Goal: Find specific page/section: Find specific page/section

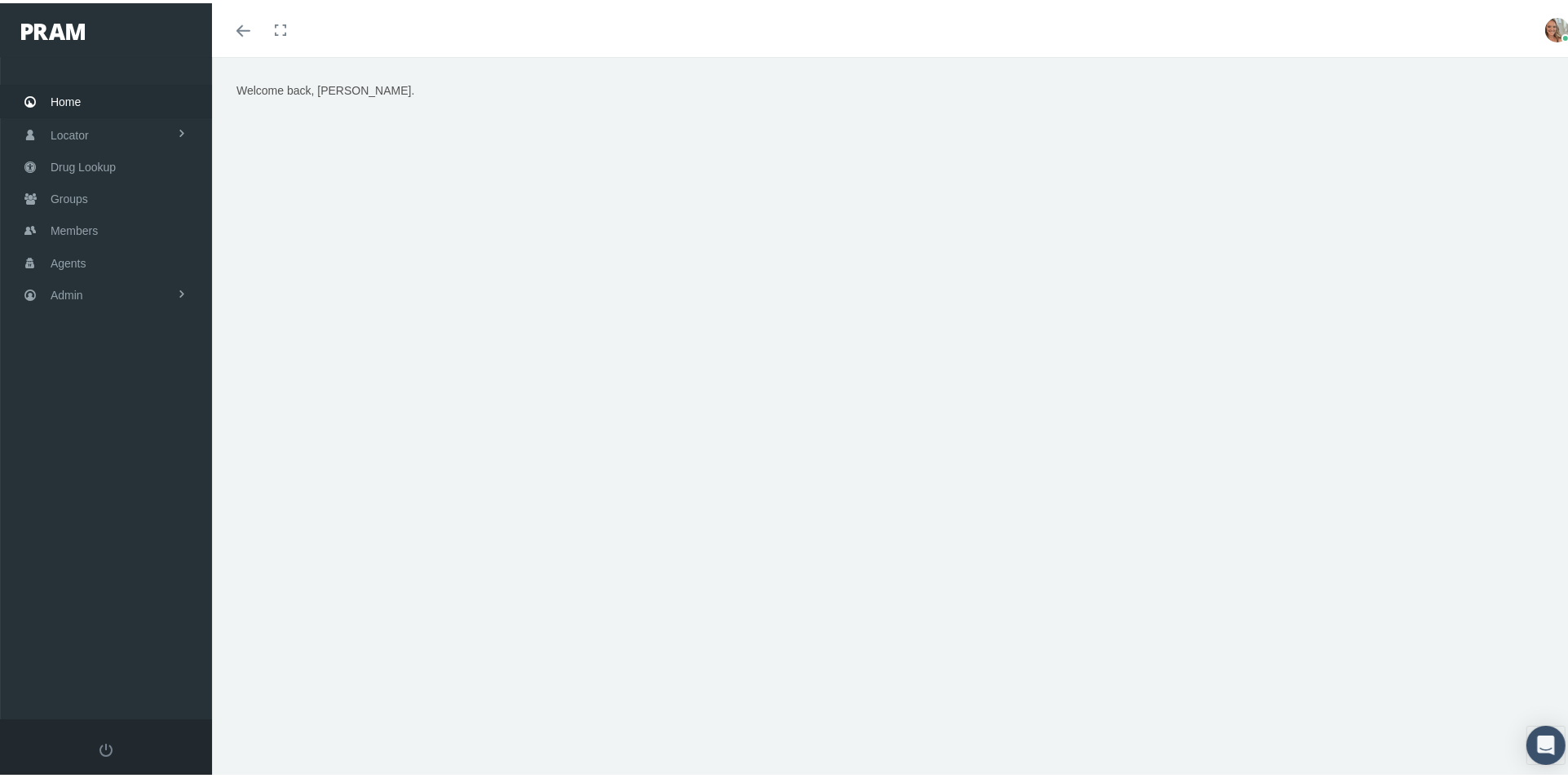
drag, startPoint x: 425, startPoint y: 518, endPoint x: 422, endPoint y: 507, distance: 11.4
click at [423, 508] on div "Welcome back, Alyson." at bounding box center [897, 424] width 1370 height 742
click at [75, 252] on span "Agents" at bounding box center [68, 259] width 36 height 31
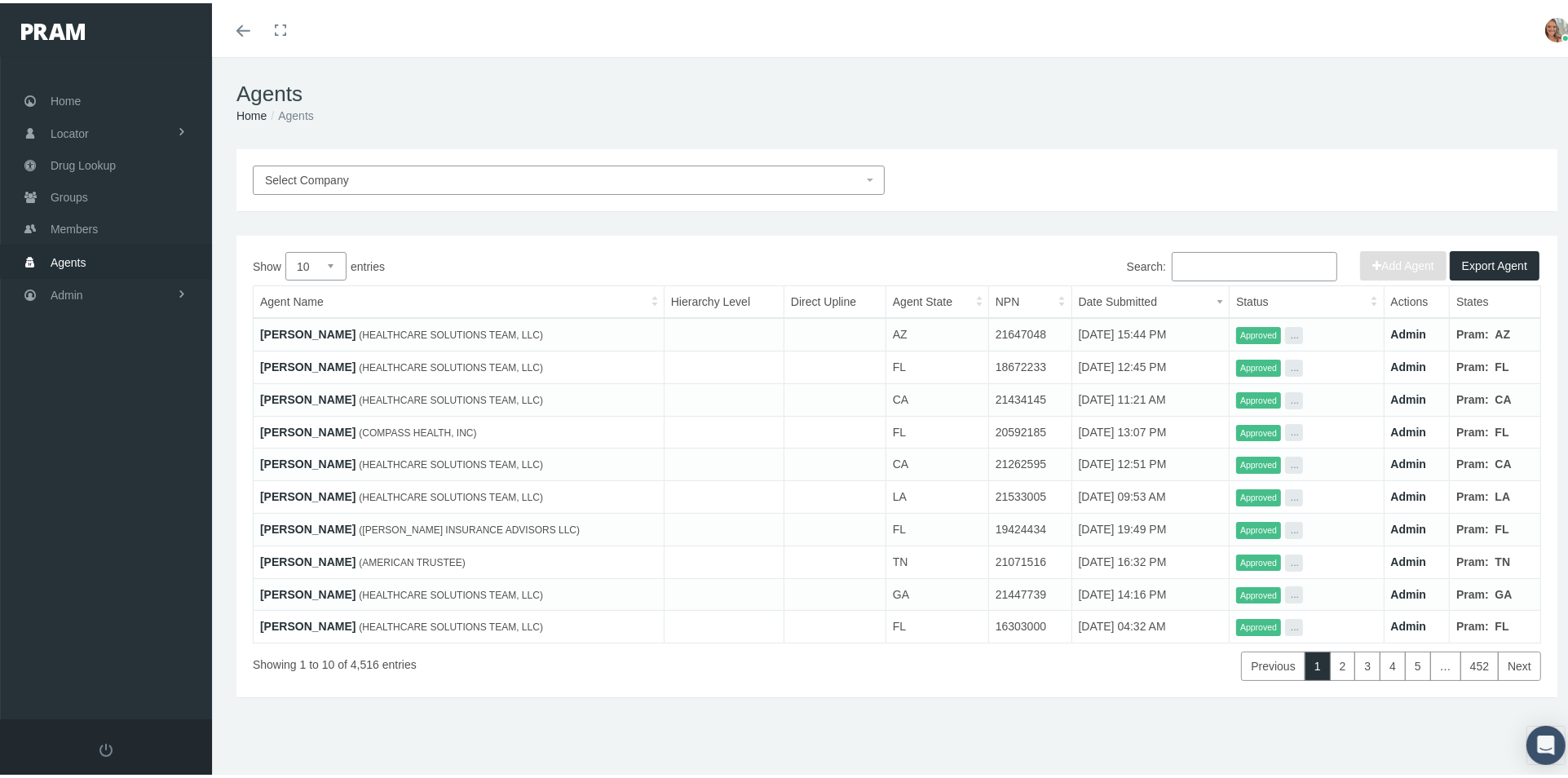
click at [1178, 268] on input "Search:" at bounding box center [1254, 264] width 165 height 30
paste input "David Schull"
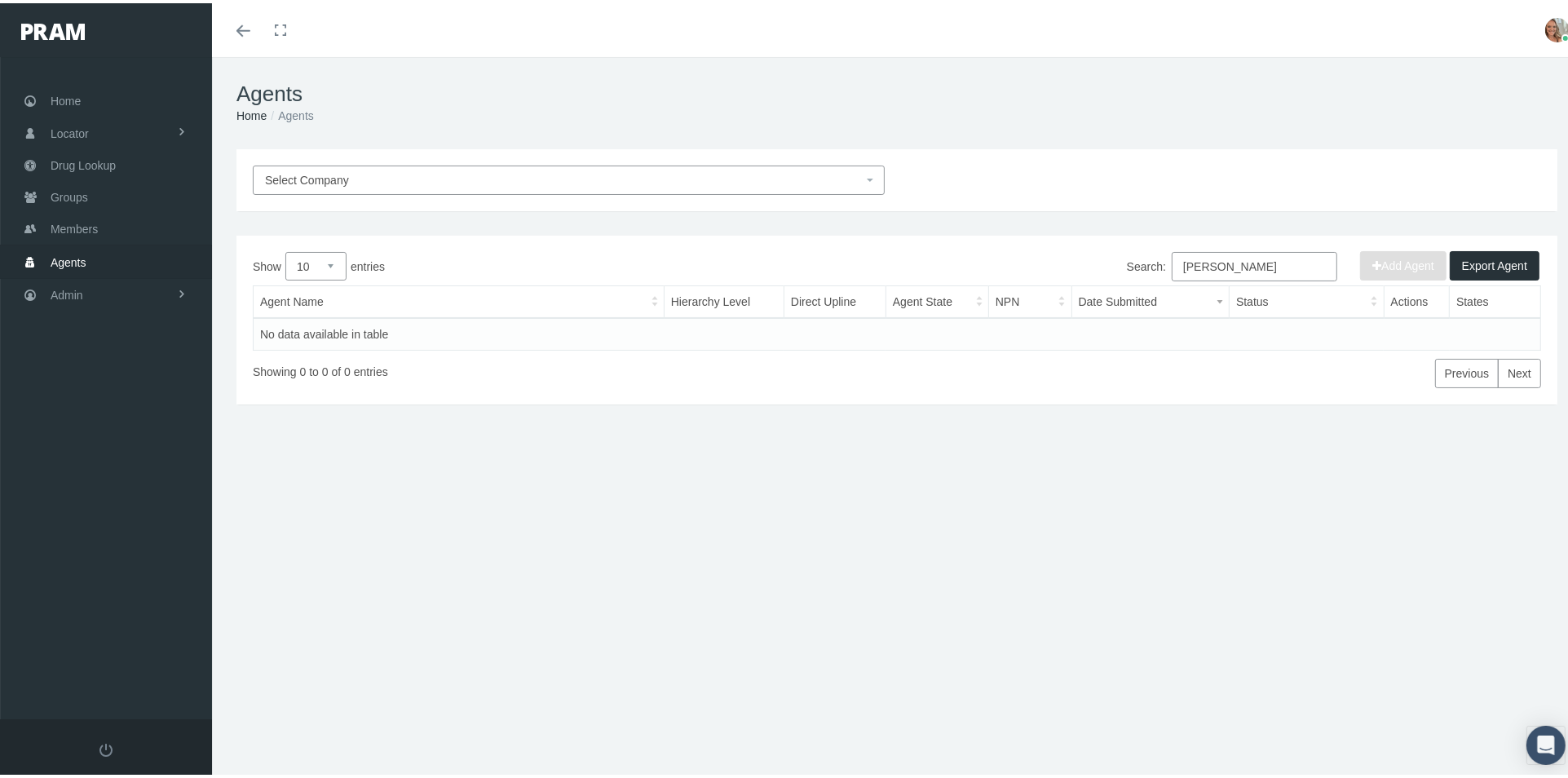
click at [1173, 262] on input "David Schull" at bounding box center [1254, 264] width 165 height 30
click at [1206, 259] on input "David Schull" at bounding box center [1254, 264] width 165 height 30
click at [410, 527] on div "Select Company Add Agent Export Agent Show 10 25 50 100 entries Search: Schull …" at bounding box center [897, 349] width 1370 height 408
click at [1238, 261] on input "Schull" at bounding box center [1254, 264] width 165 height 30
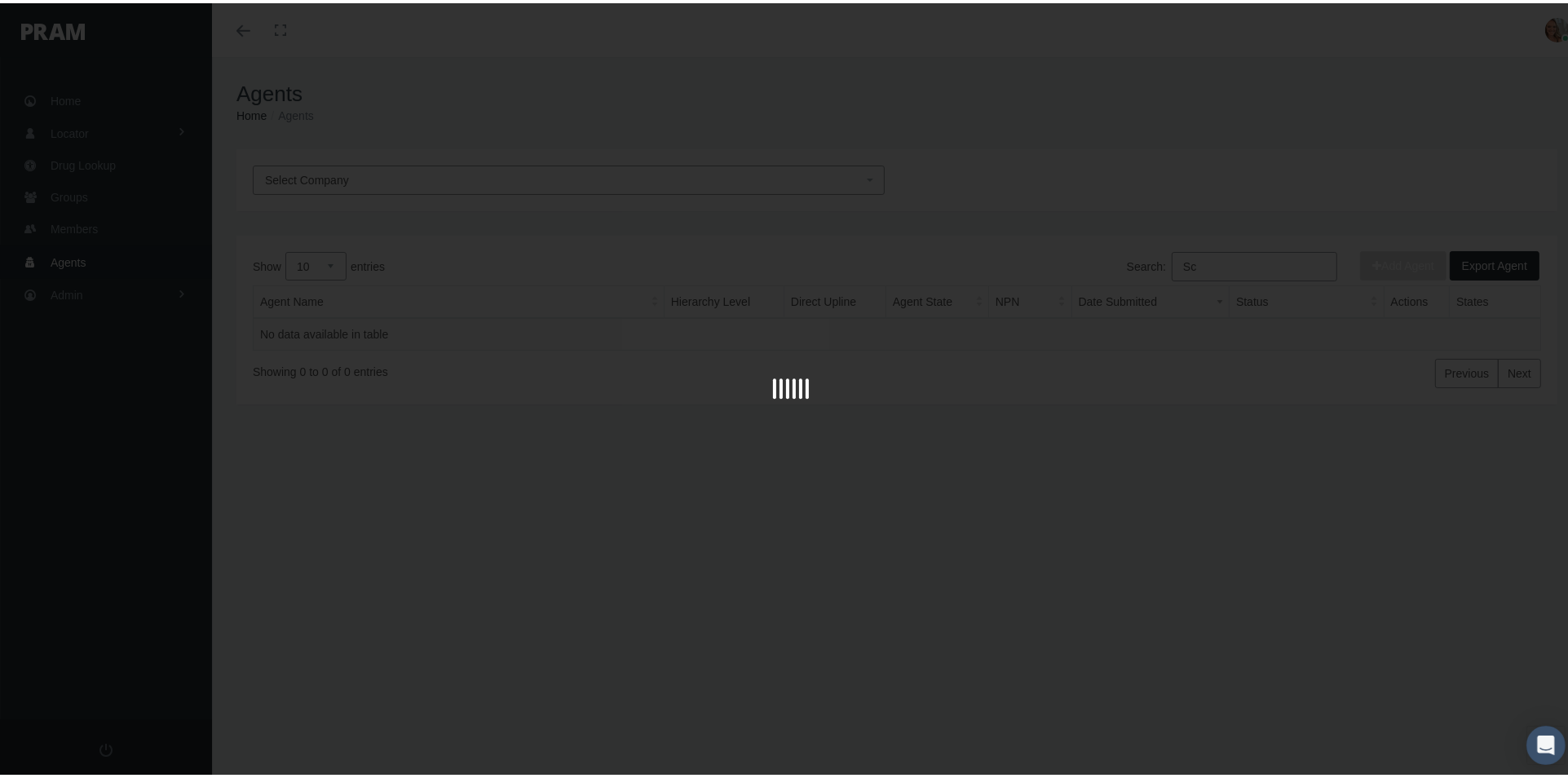
type input "S"
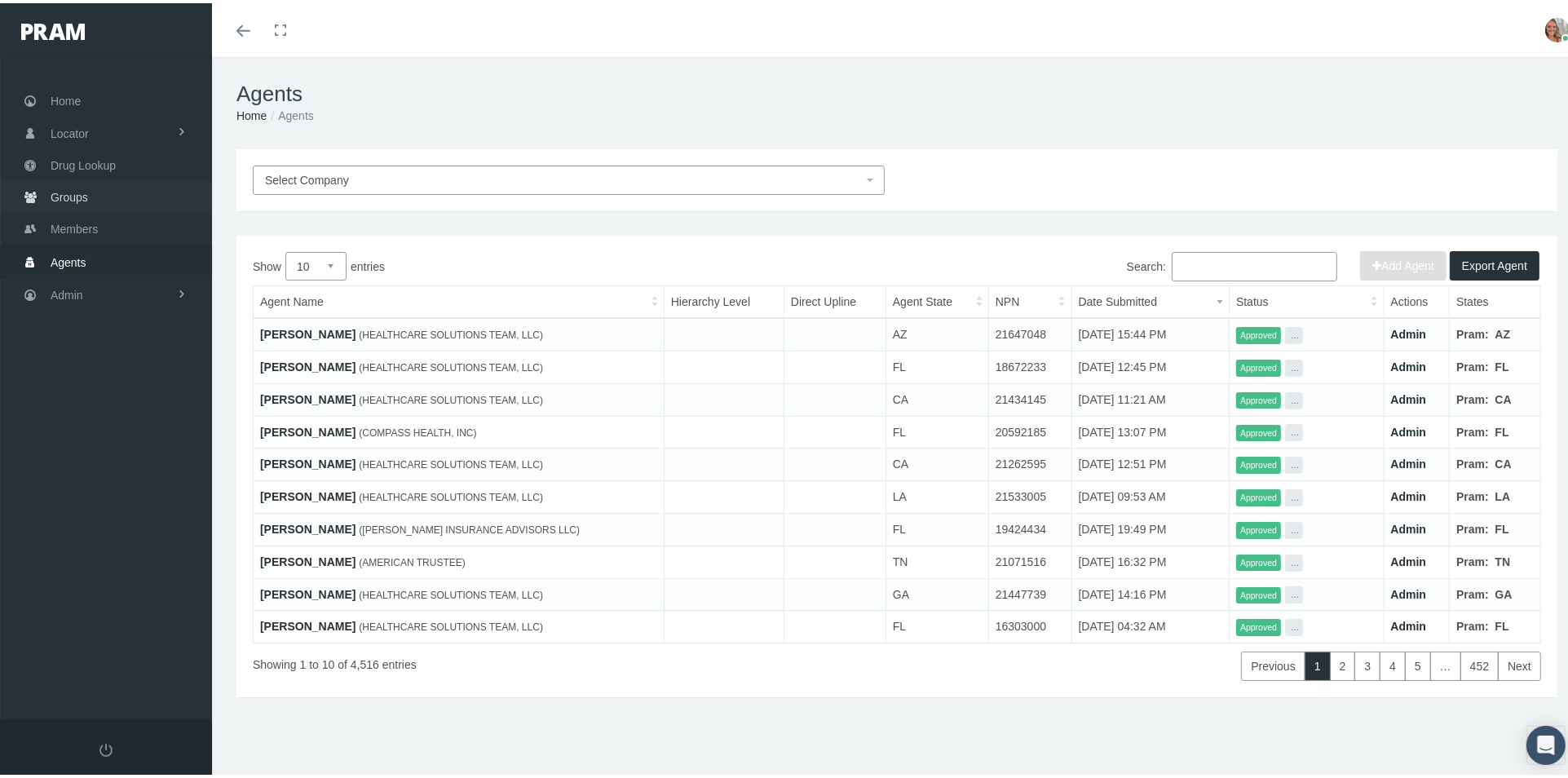
click at [63, 195] on span "Groups" at bounding box center [69, 193] width 37 height 31
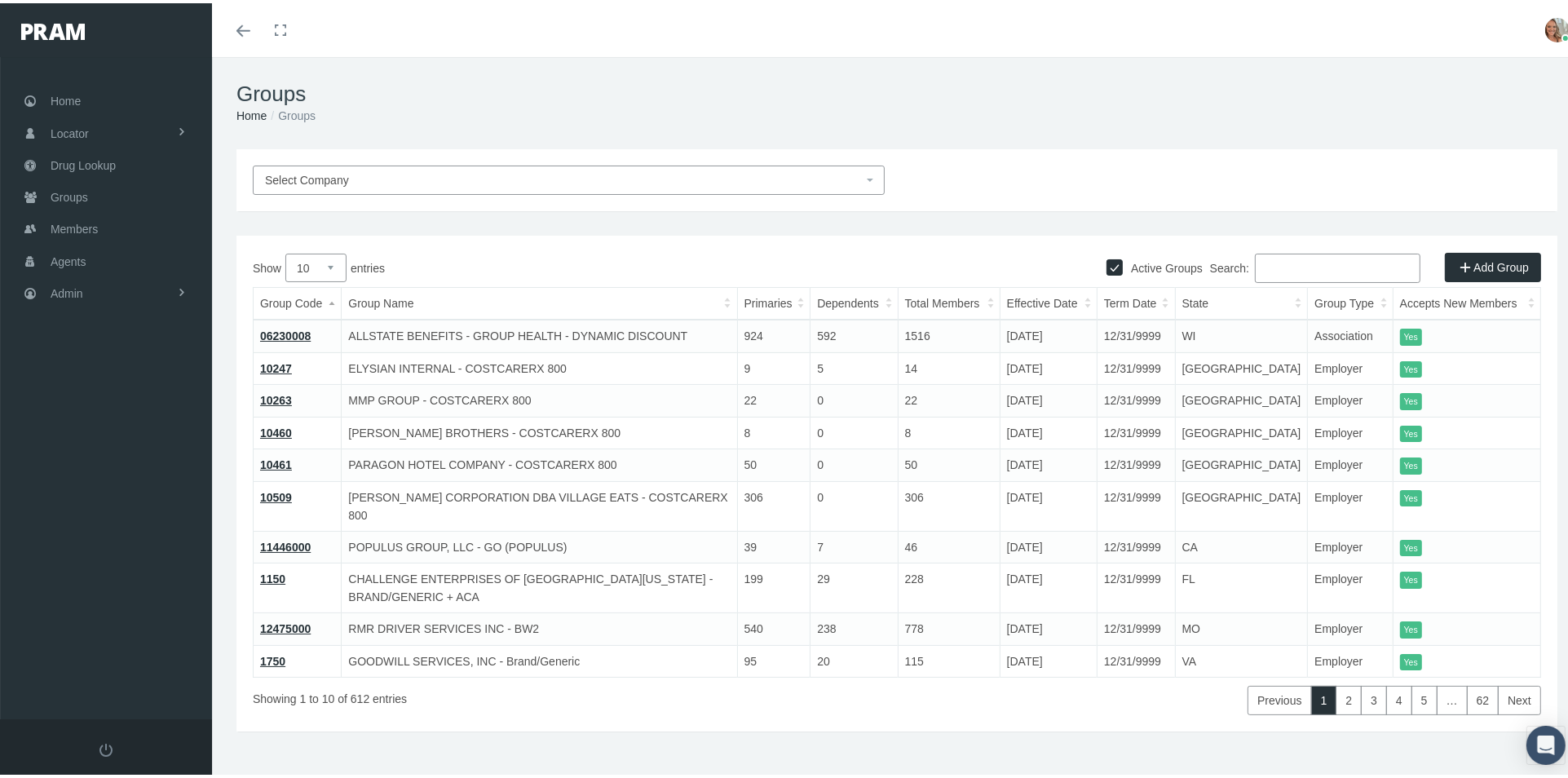
click at [1260, 270] on input "Search:" at bounding box center [1338, 266] width 165 height 30
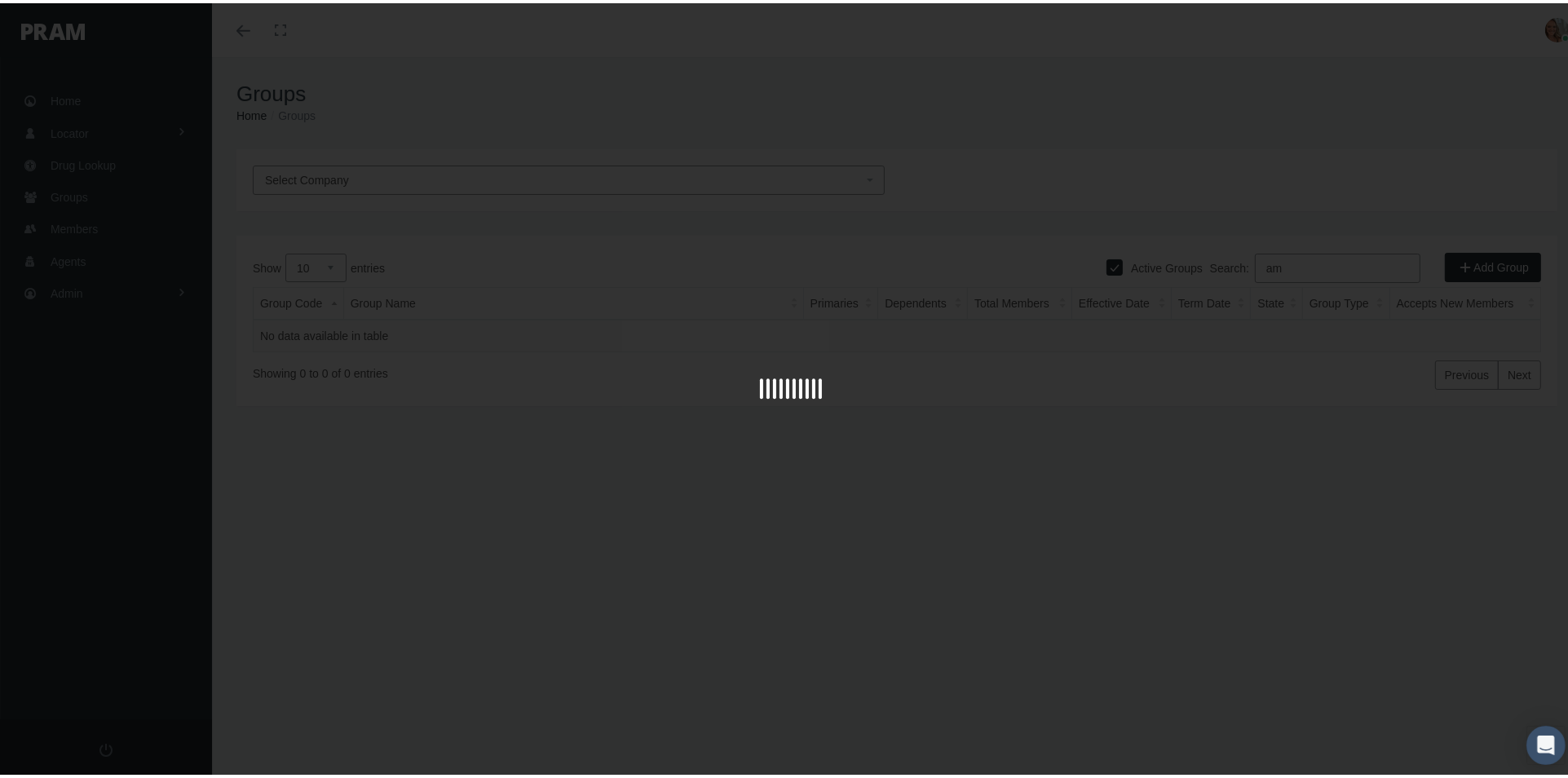
type input "a"
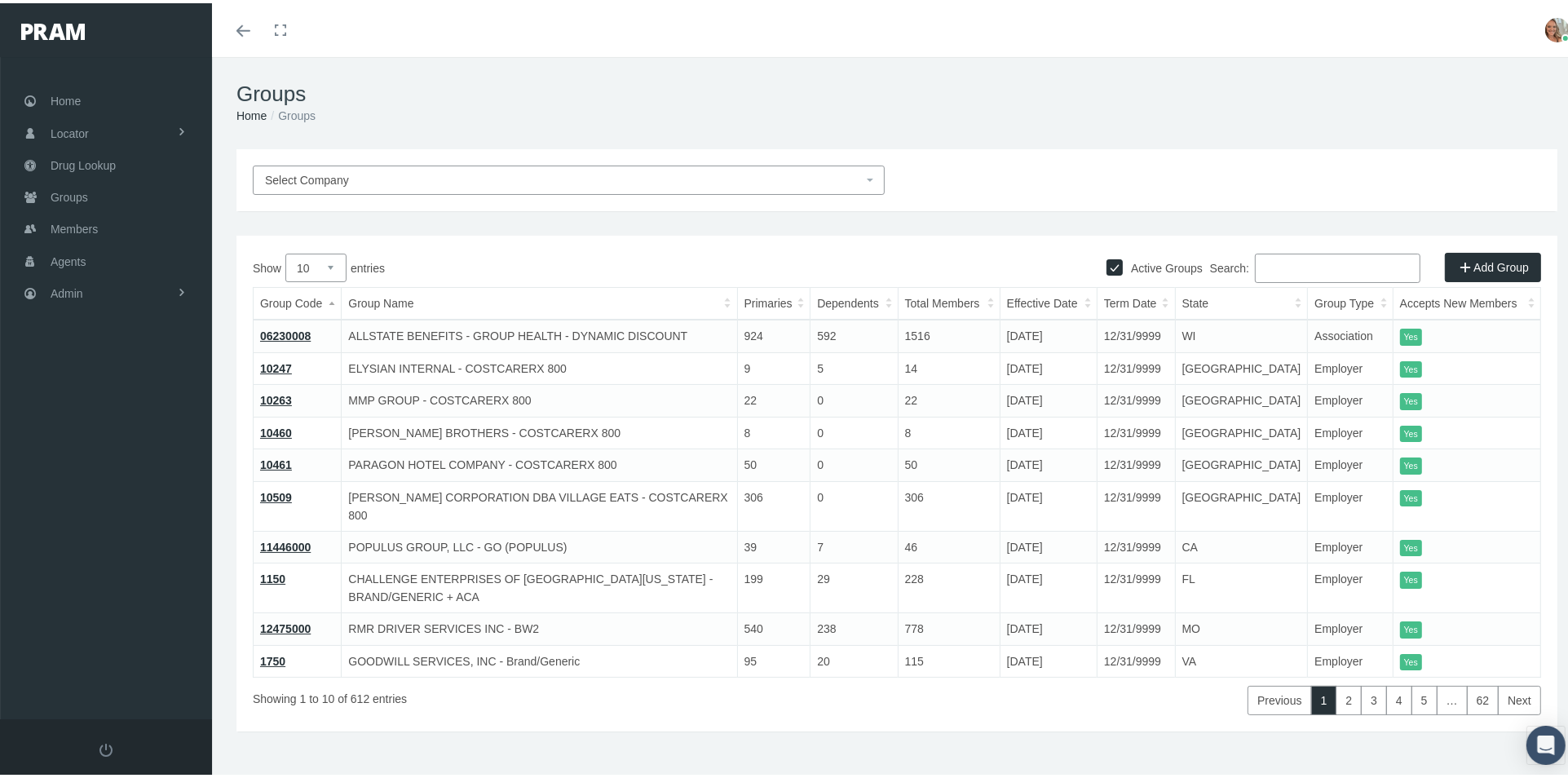
click at [795, 180] on span "Select Company" at bounding box center [564, 176] width 598 height 18
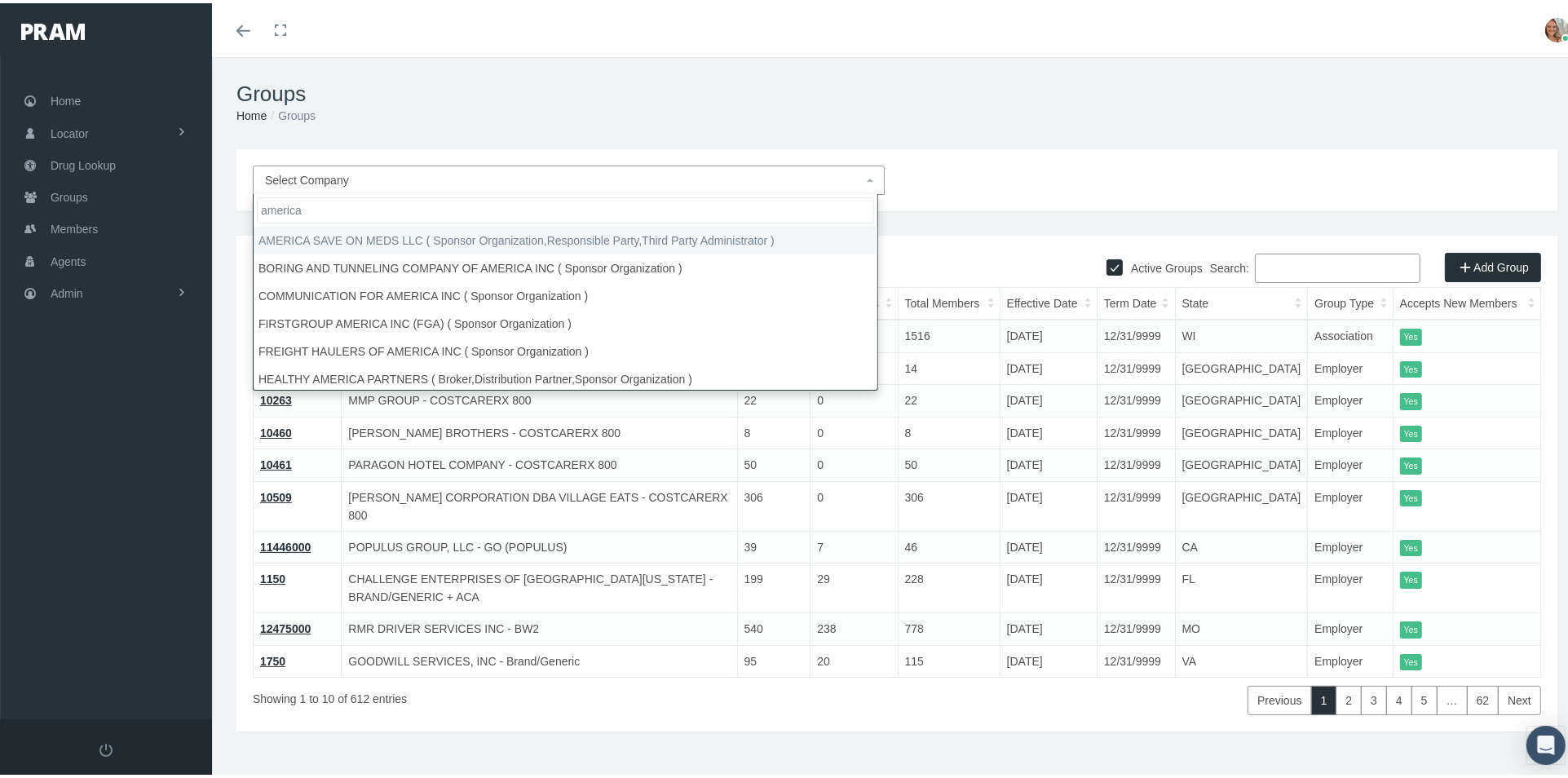
type input "america"
drag, startPoint x: 1089, startPoint y: 136, endPoint x: 1198, endPoint y: 224, distance: 140.1
click at [1118, 149] on div "Groups Home Groups Select Company Active Groups Add Group Show 10 9" at bounding box center [897, 424] width 1370 height 742
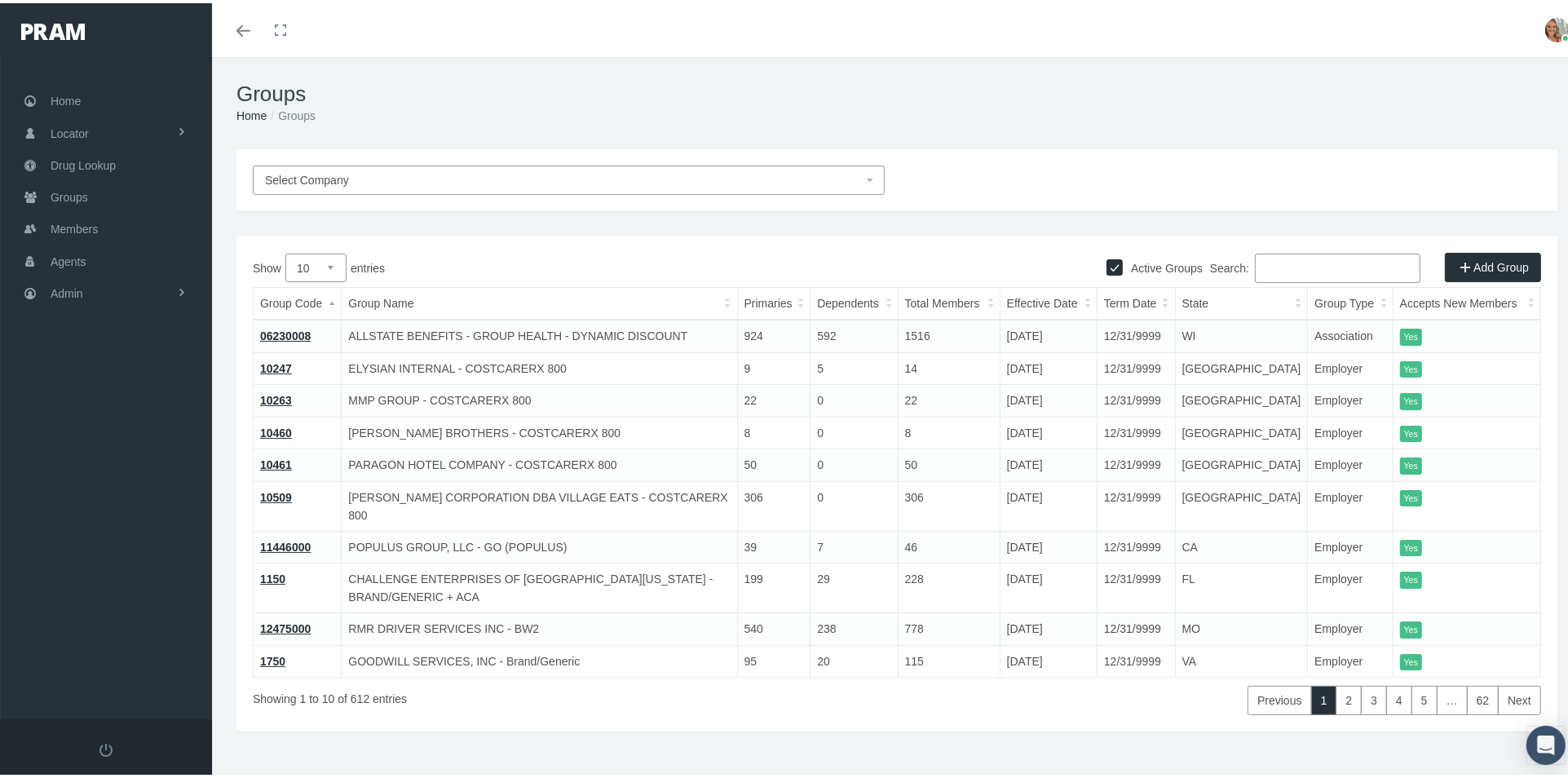
click at [1263, 260] on input "Search:" at bounding box center [1338, 266] width 165 height 30
paste input "222101"
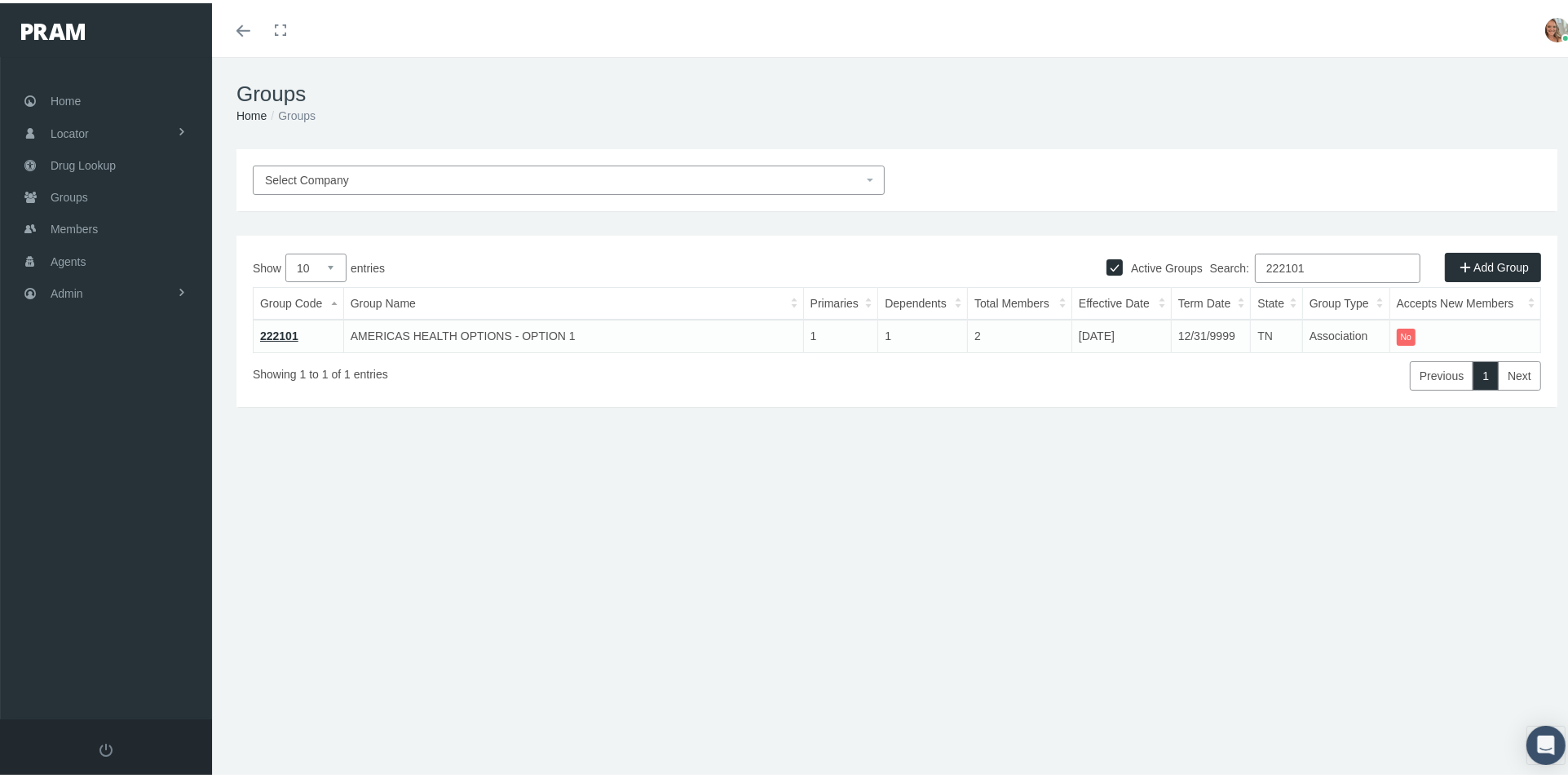
type input "222101"
click at [293, 330] on link "222101" at bounding box center [279, 332] width 38 height 13
click at [1311, 265] on input "222101" at bounding box center [1338, 266] width 165 height 30
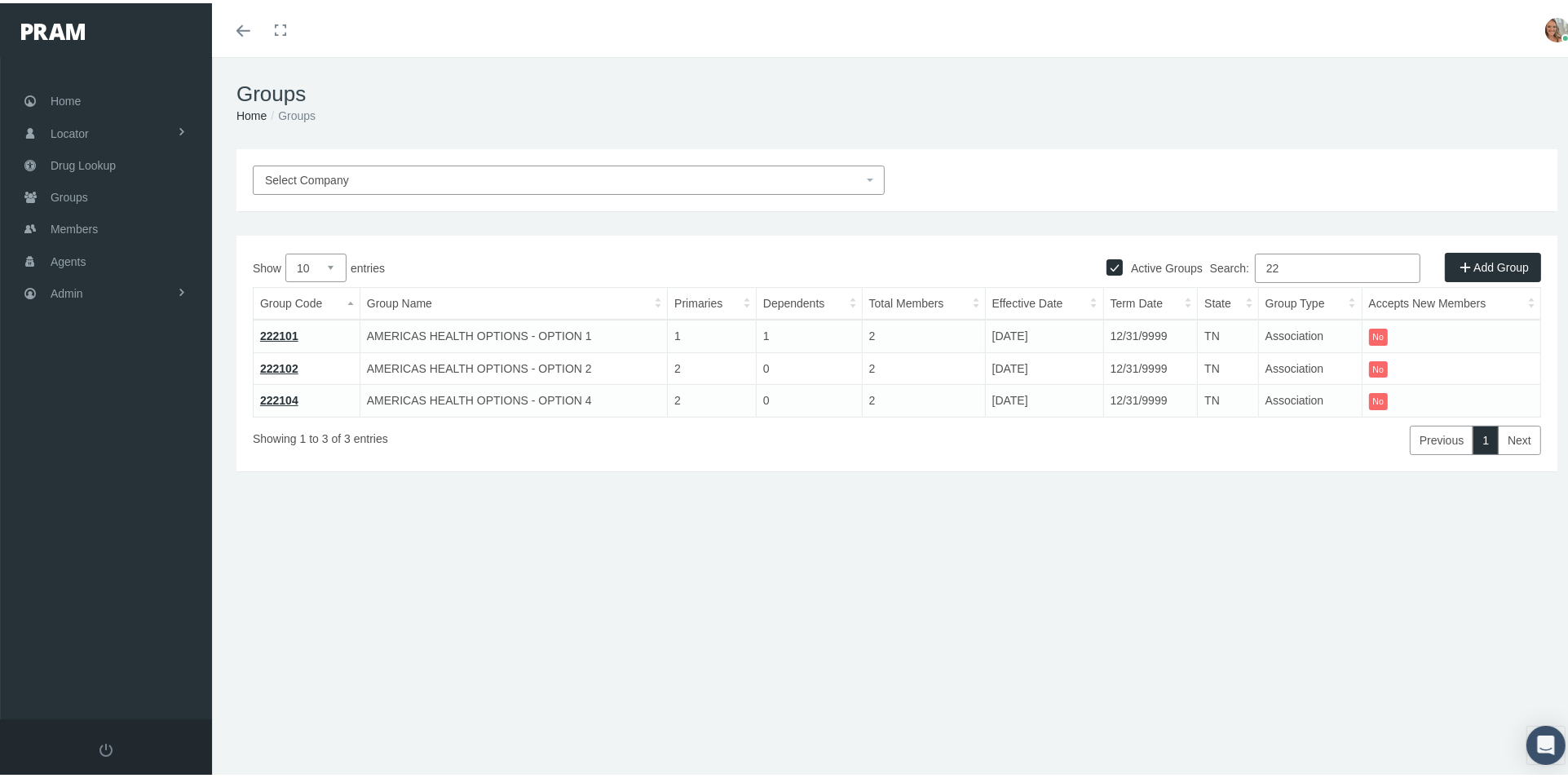
type input "2"
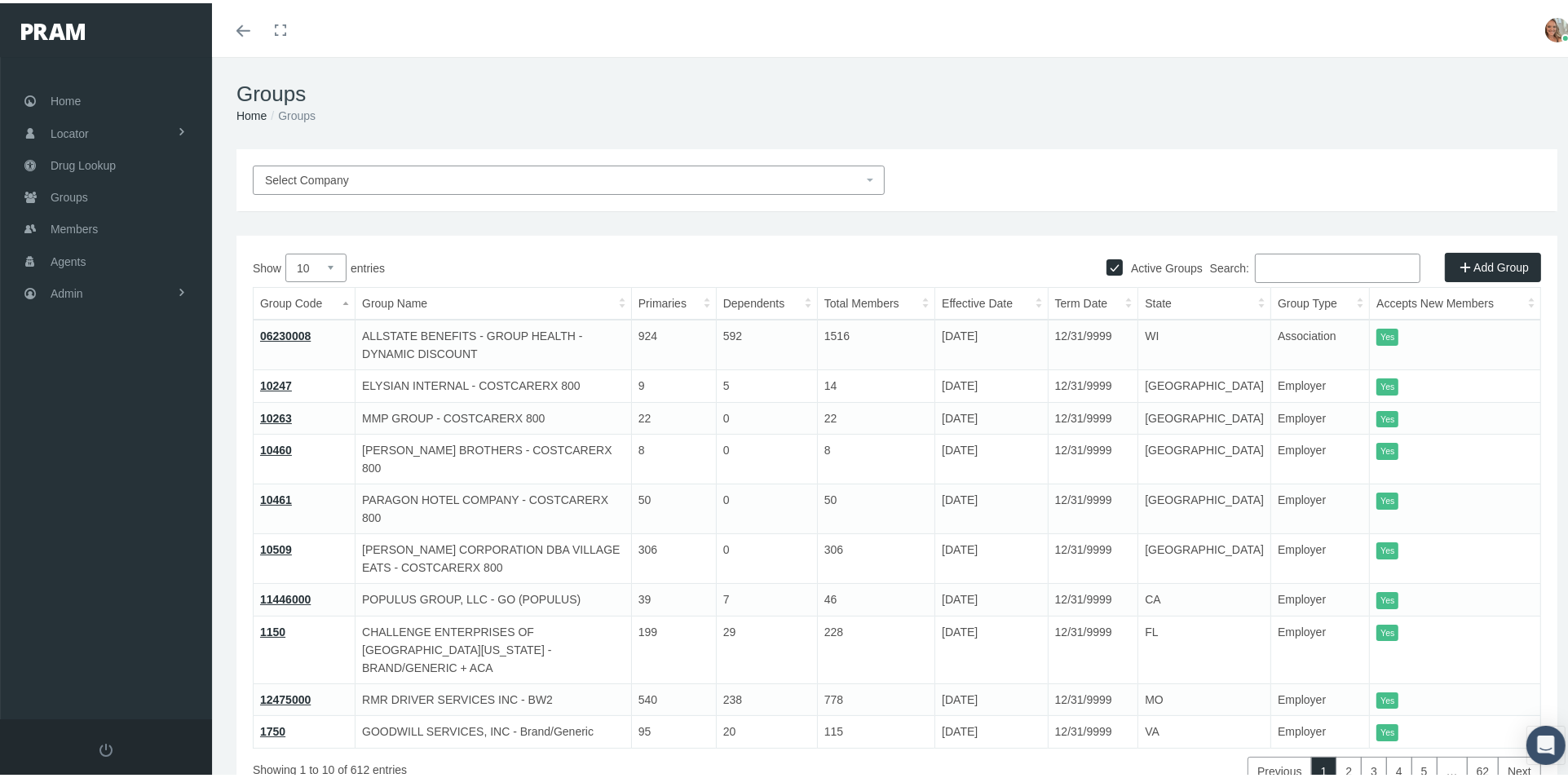
paste input "HMNGREB3"
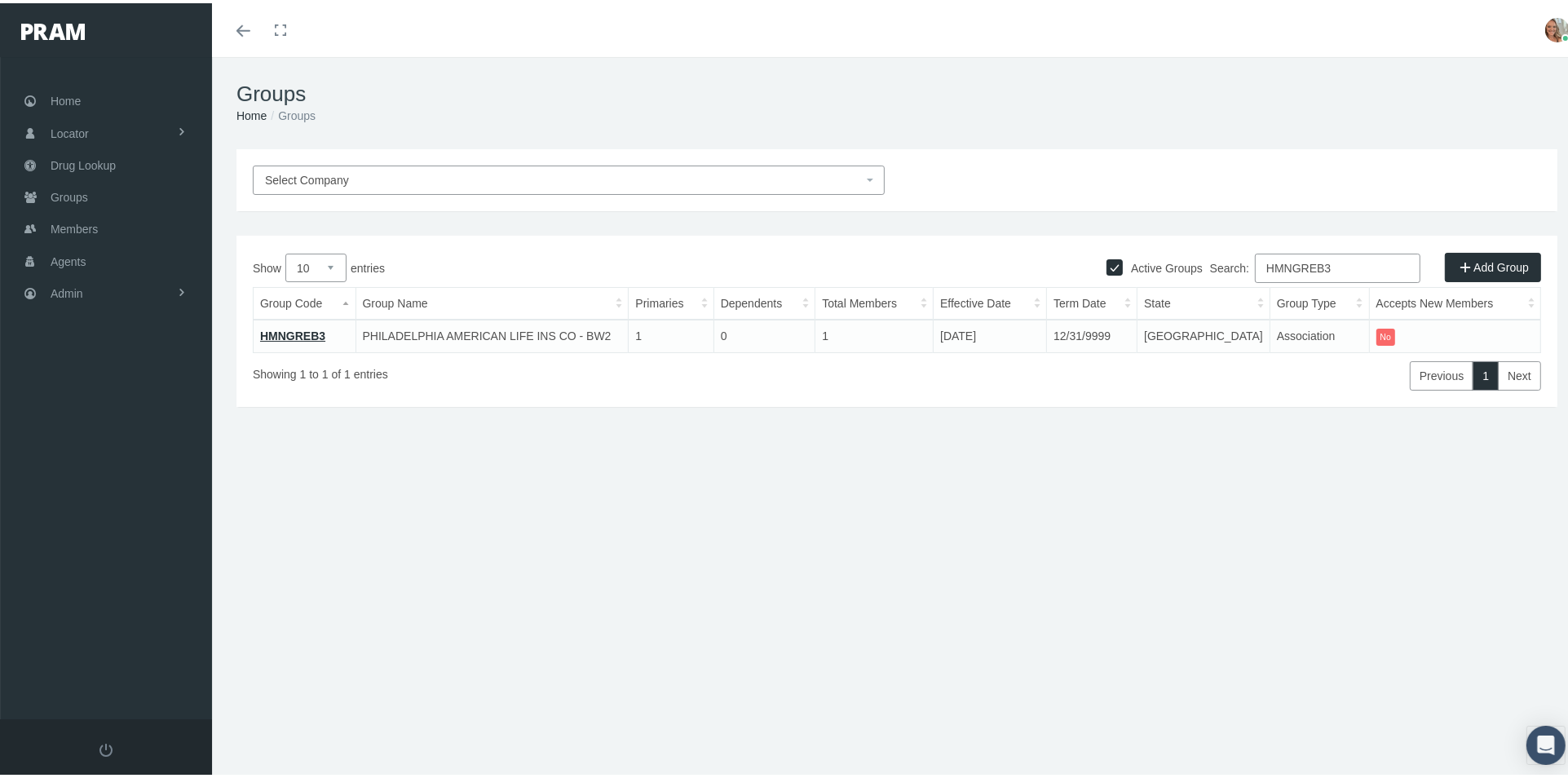
type input "HMNGREB3"
click at [291, 331] on link "HMNGREB3" at bounding box center [292, 332] width 65 height 13
click at [1341, 256] on input "HMNGREB3" at bounding box center [1338, 266] width 165 height 30
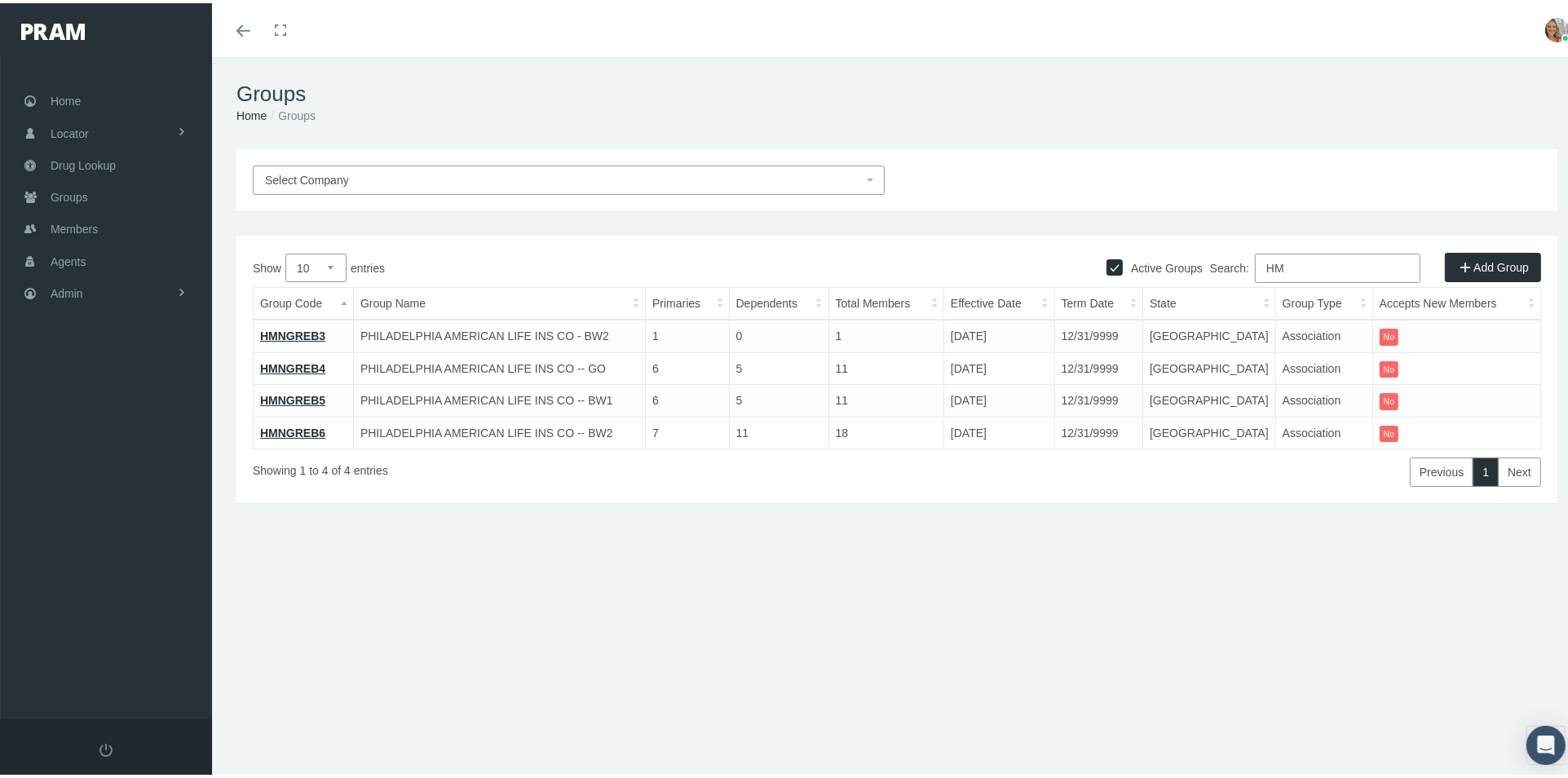
type input "H"
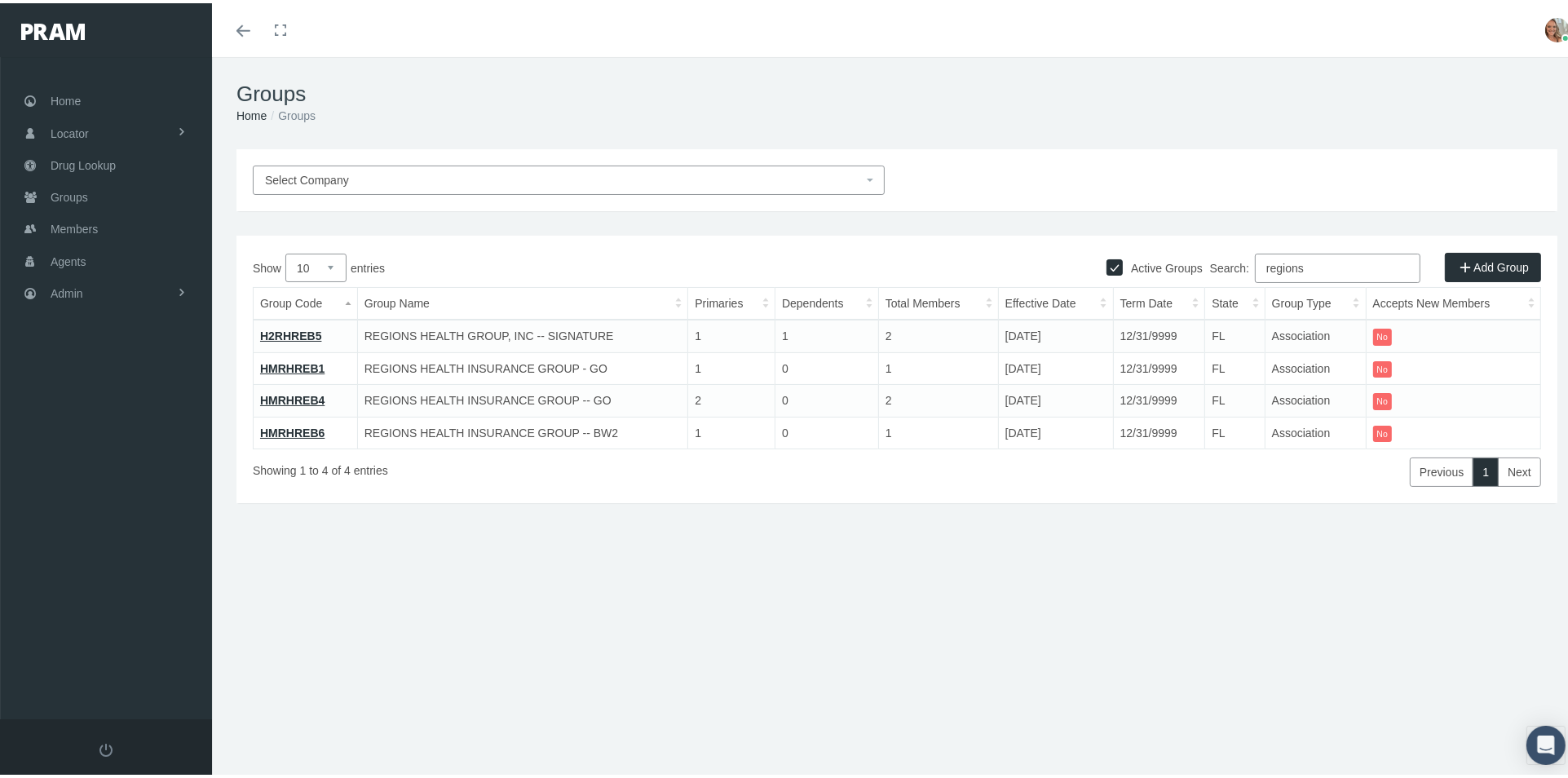
type input "regions"
click at [291, 326] on link "H2RHREB5" at bounding box center [291, 332] width 61 height 13
drag, startPoint x: 1294, startPoint y: 266, endPoint x: 1157, endPoint y: 246, distance: 138.5
click at [1157, 246] on div "Active Groups Add Group Show 10 25 50 100 entries Search: regions Group Code Gr…" at bounding box center [897, 366] width 1321 height 267
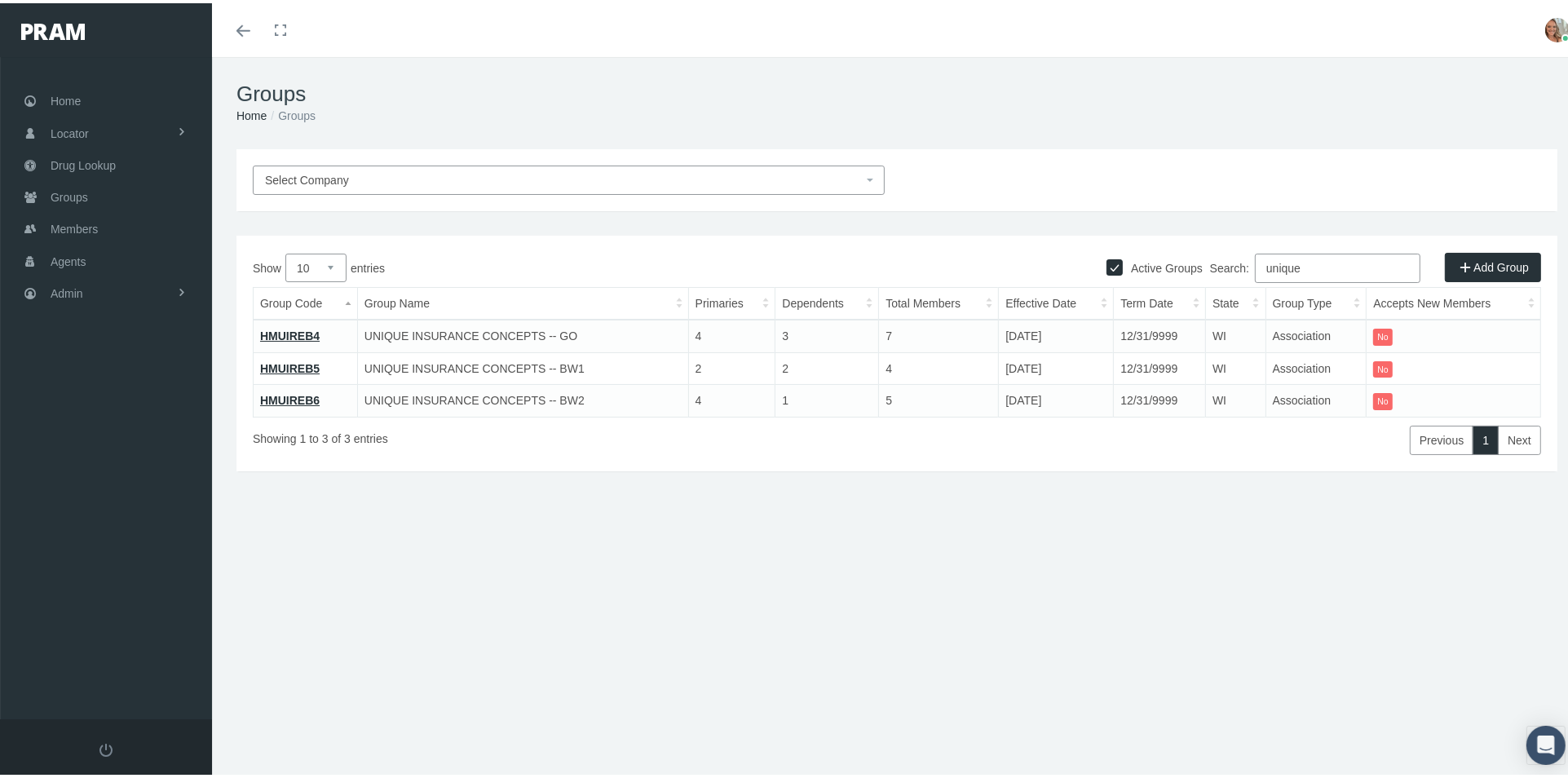
type input "unique"
click at [298, 336] on link "HMUIREB4" at bounding box center [290, 332] width 59 height 13
